Goal: Task Accomplishment & Management: Manage account settings

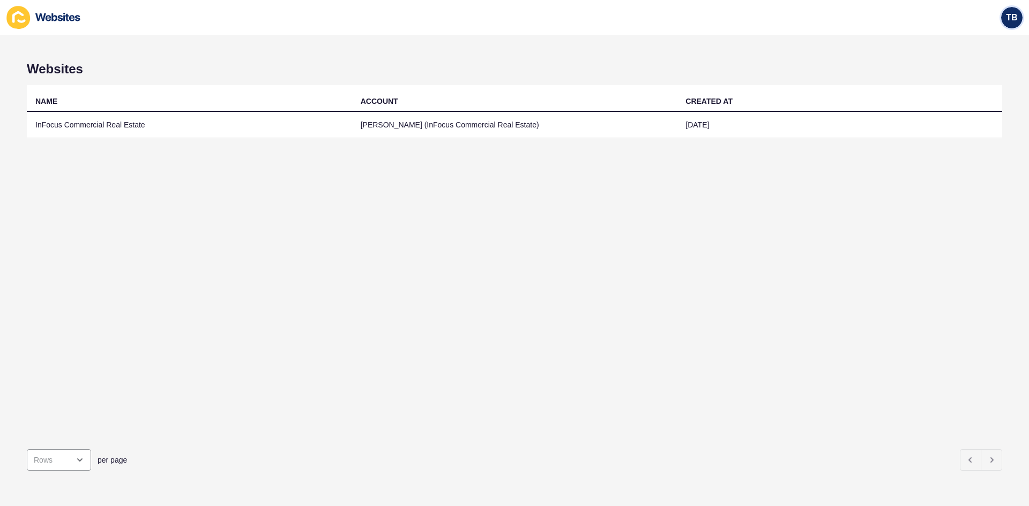
click at [1015, 14] on span "TB" at bounding box center [1011, 17] width 11 height 11
click at [968, 88] on link "Logout" at bounding box center [986, 90] width 79 height 24
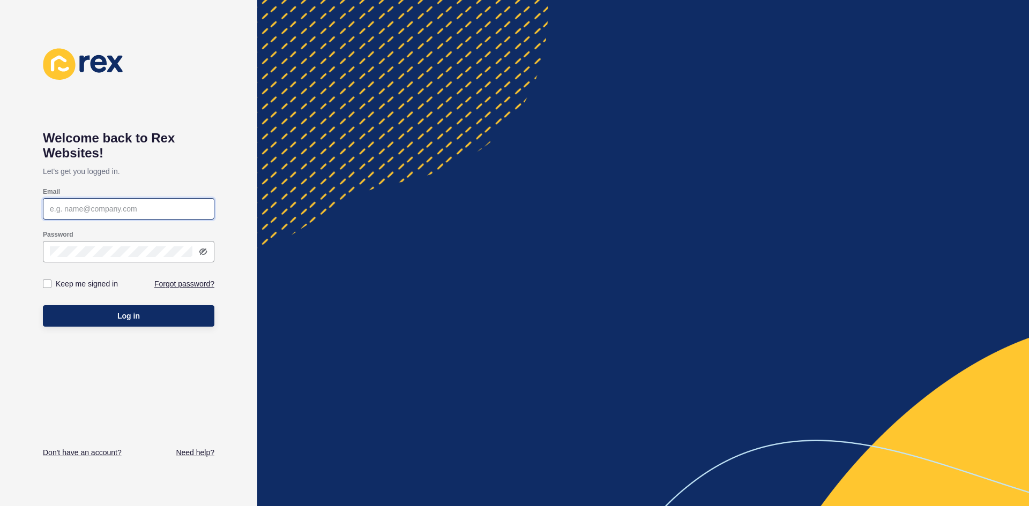
type input "[EMAIL_ADDRESS][PERSON_NAME][DOMAIN_NAME]"
click at [119, 316] on span "Log in" at bounding box center [128, 316] width 23 height 11
